Goal: Transaction & Acquisition: Purchase product/service

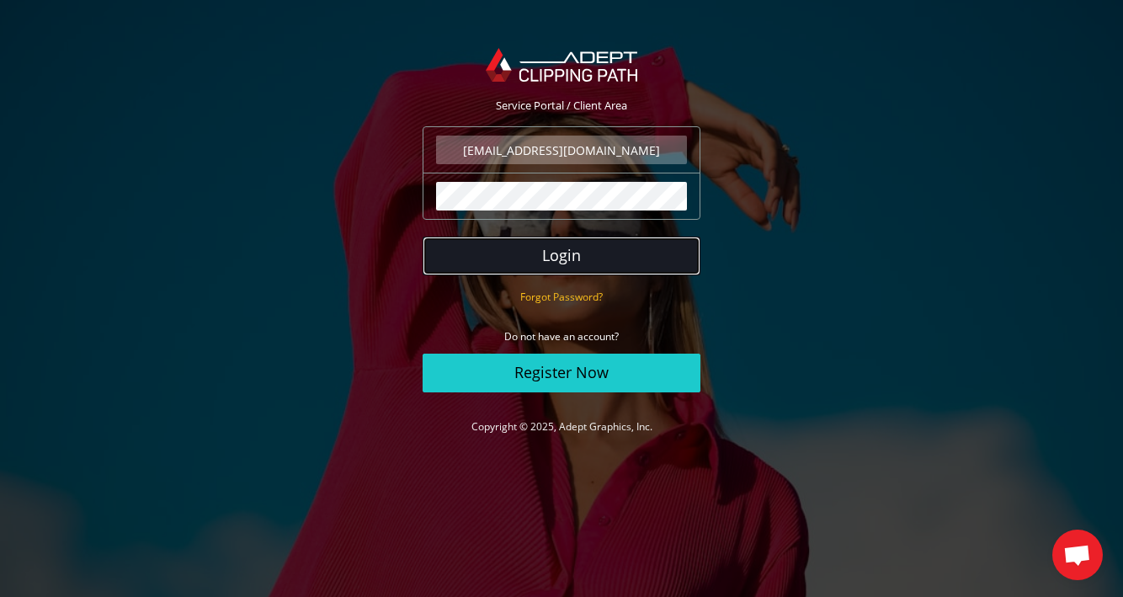
click at [565, 260] on button "Login" at bounding box center [562, 256] width 278 height 39
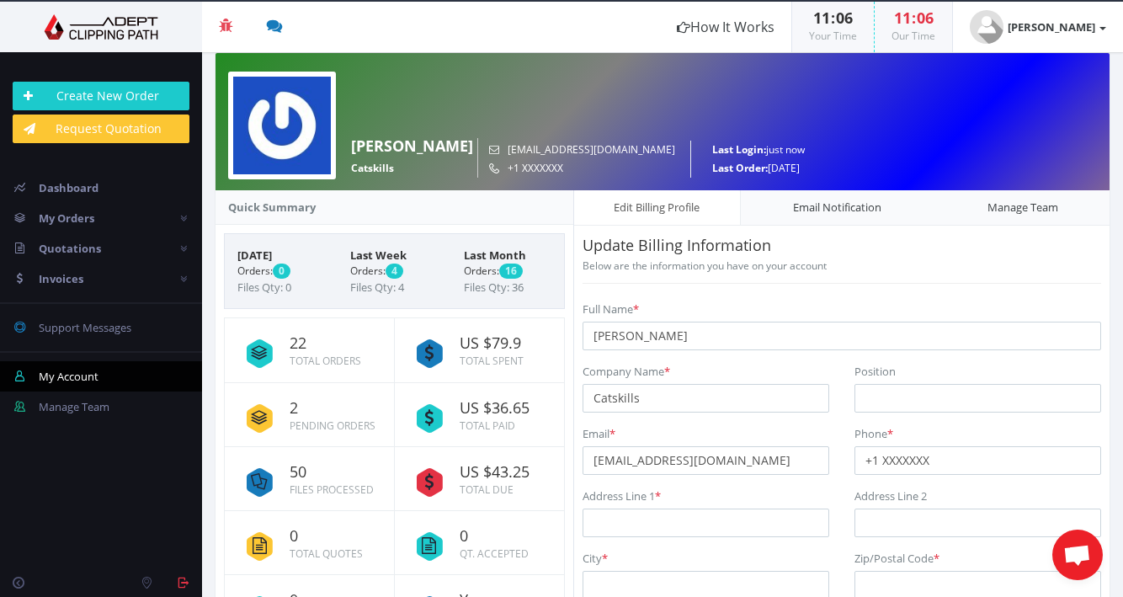
click at [434, 480] on icon at bounding box center [430, 482] width 44 height 44
click at [541, 578] on link "You are Awesome" at bounding box center [480, 606] width 145 height 63
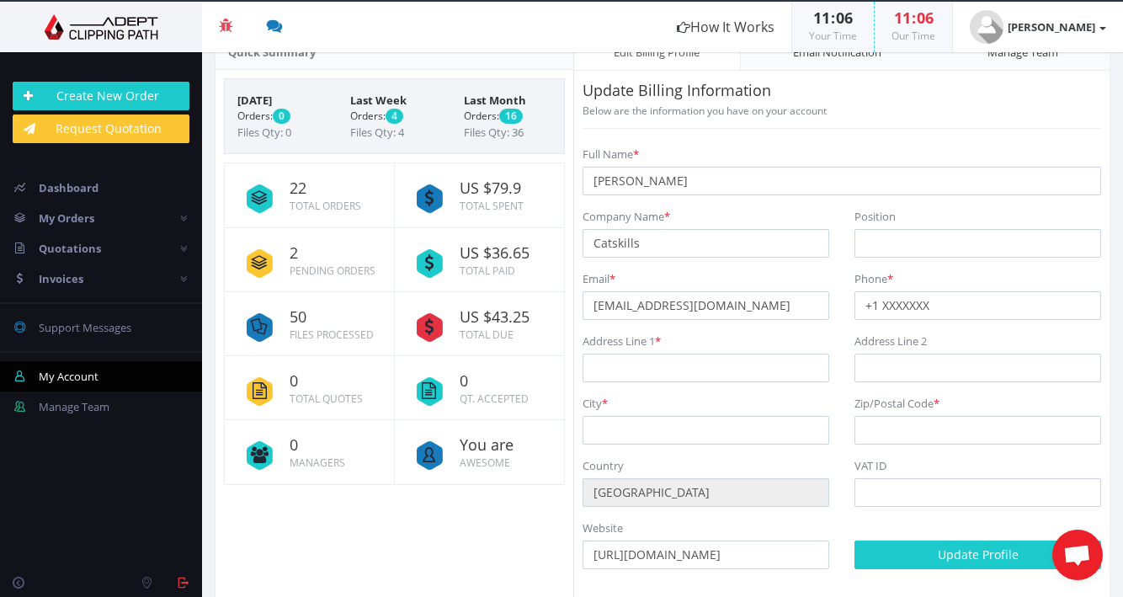
scroll to position [176, 0]
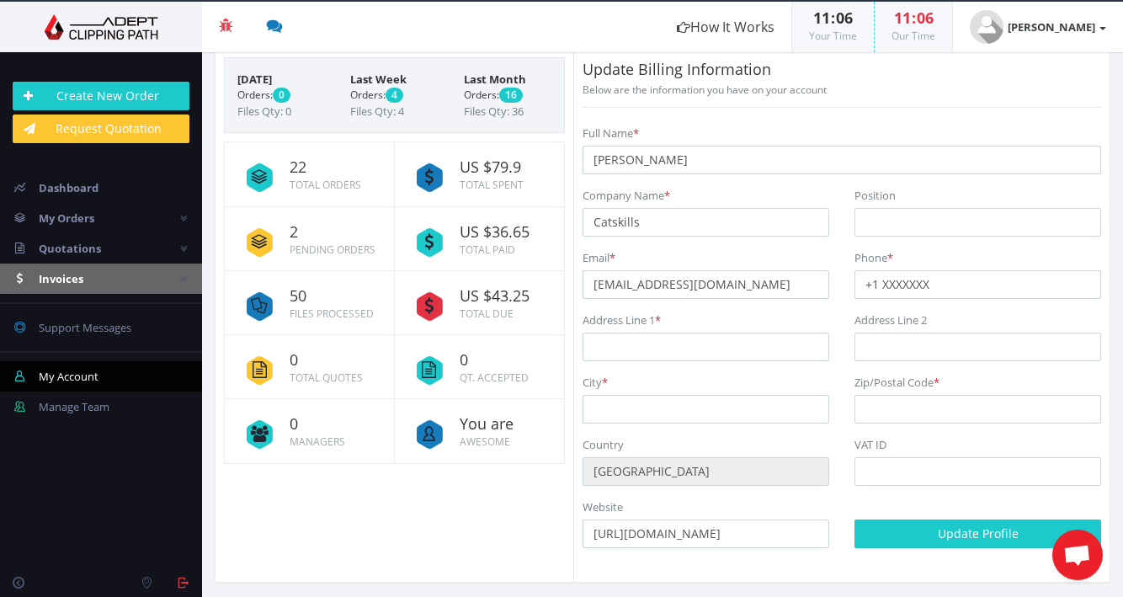
click at [67, 271] on span "Invoices" at bounding box center [61, 278] width 45 height 15
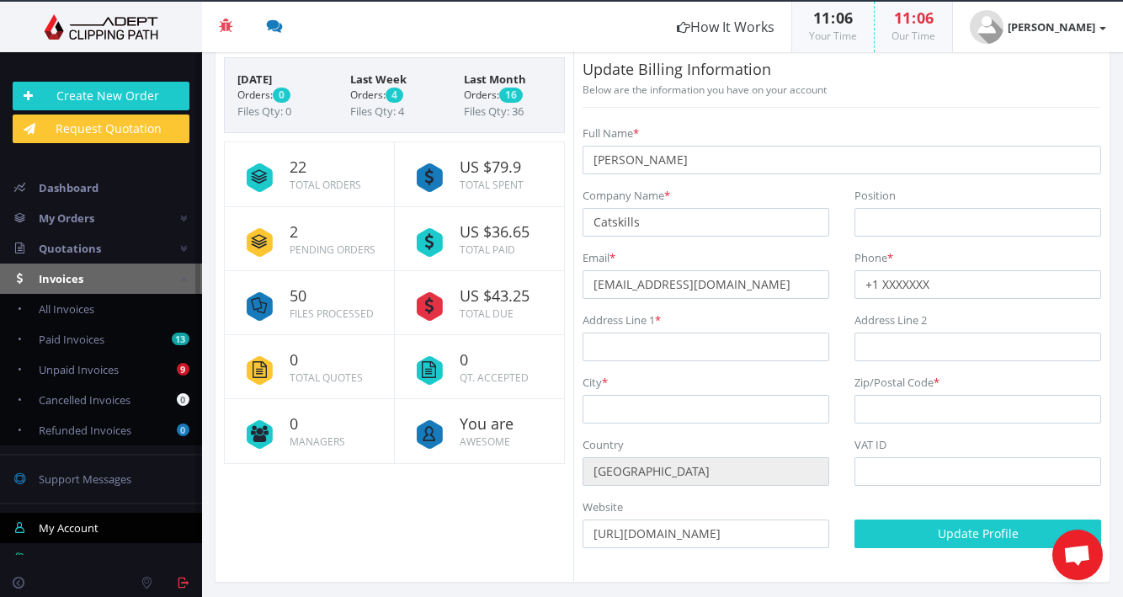
click at [67, 271] on span "Invoices" at bounding box center [61, 278] width 45 height 15
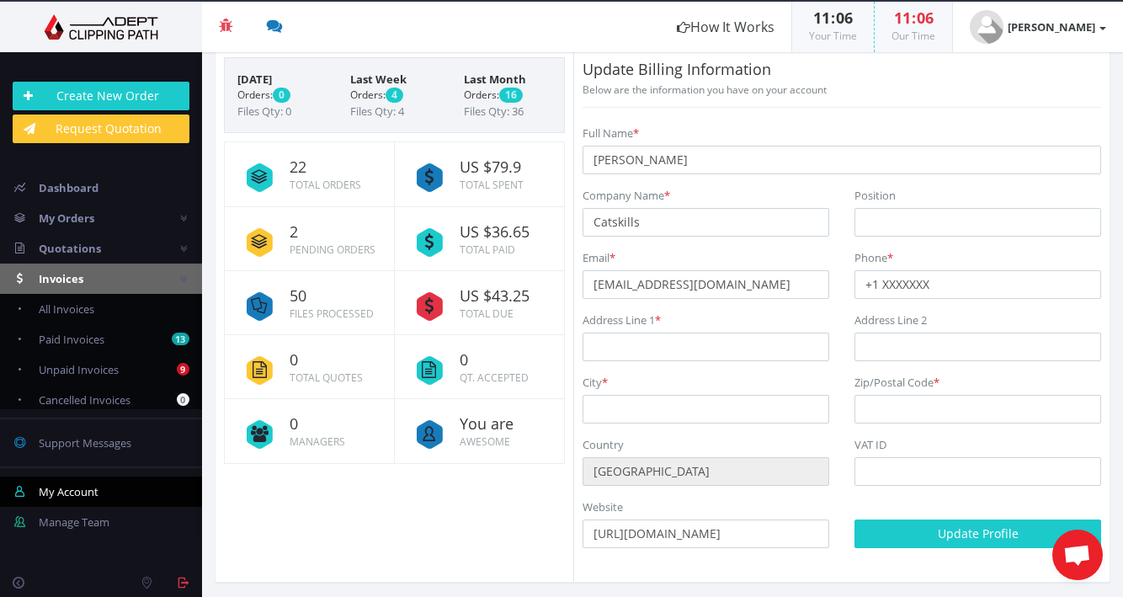
click at [67, 272] on span "Invoices" at bounding box center [61, 278] width 45 height 15
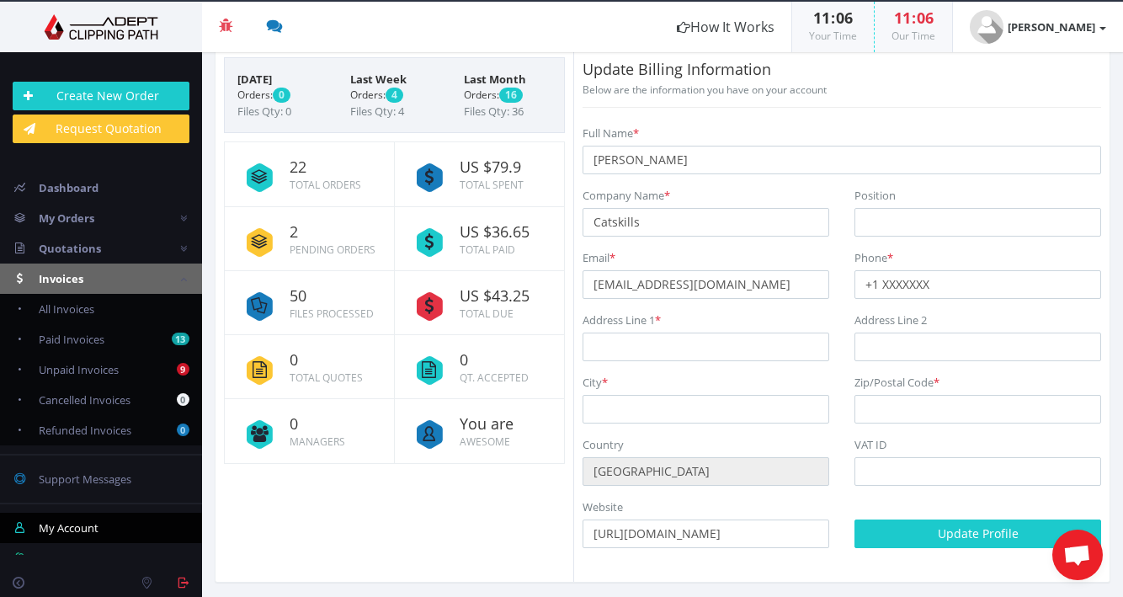
click at [429, 305] on icon at bounding box center [430, 306] width 44 height 44
click at [83, 366] on span "Unpaid Invoices" at bounding box center [79, 369] width 80 height 15
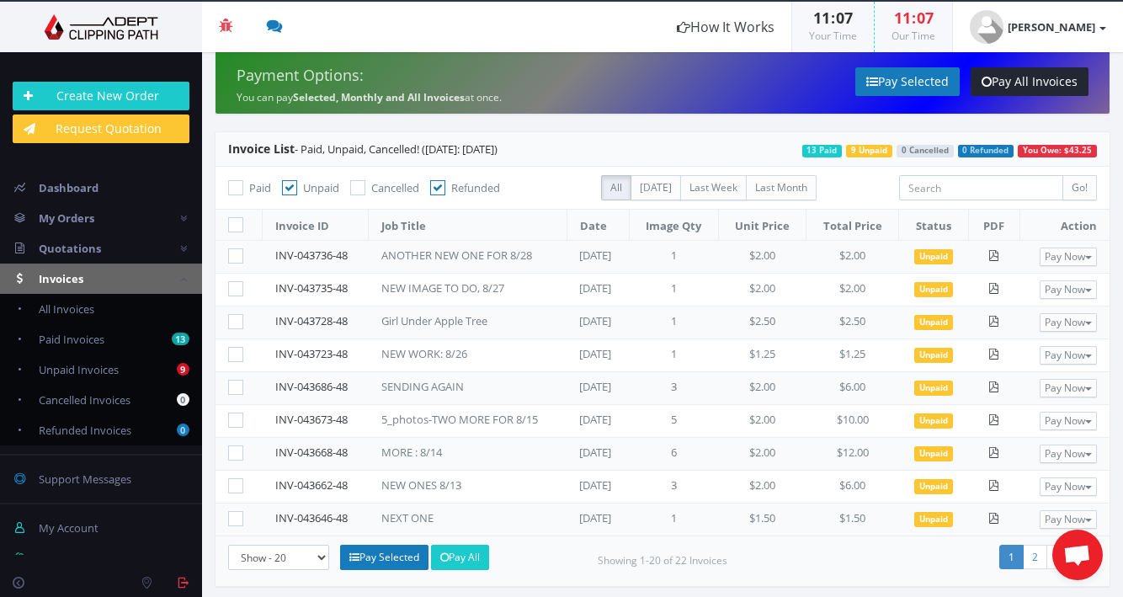
click at [235, 525] on td at bounding box center [239, 519] width 47 height 33
click at [237, 516] on icon at bounding box center [235, 518] width 15 height 15
click at [237, 516] on input"] "checkbox" at bounding box center [237, 519] width 11 height 11
checkbox input"] "true"
click at [237, 485] on icon at bounding box center [235, 485] width 15 height 15
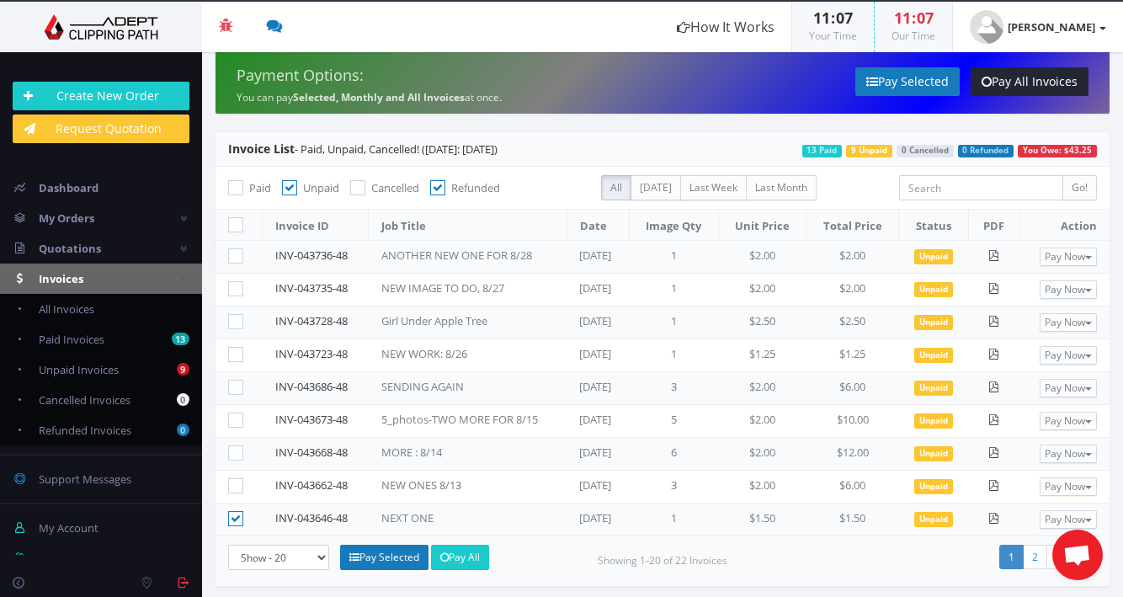
click at [237, 485] on input"] "checkbox" at bounding box center [237, 486] width 11 height 11
checkbox input"] "true"
click at [235, 454] on icon at bounding box center [235, 452] width 15 height 15
click at [235, 454] on input"] "checkbox" at bounding box center [237, 453] width 11 height 11
checkbox input"] "true"
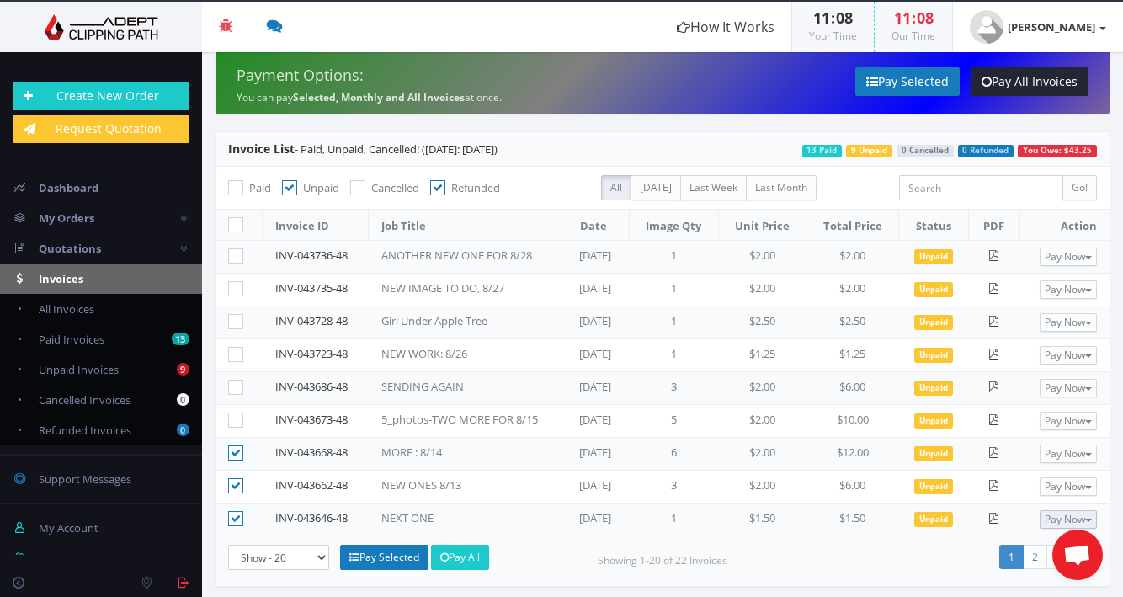
click at [1065, 515] on button "Pay Now" at bounding box center [1068, 519] width 57 height 19
click at [1059, 483] on button "Pay Now" at bounding box center [1068, 486] width 57 height 19
click at [1058, 453] on button "Pay Now" at bounding box center [1068, 454] width 57 height 19
click at [985, 478] on icon at bounding box center [983, 482] width 14 height 11
